Goal: Information Seeking & Learning: Understand process/instructions

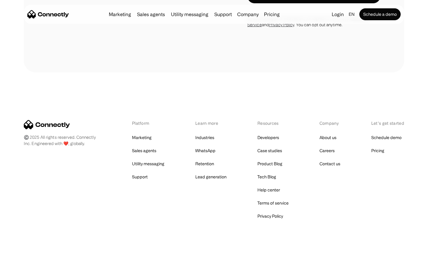
scroll to position [240, 0]
